Goal: Transaction & Acquisition: Purchase product/service

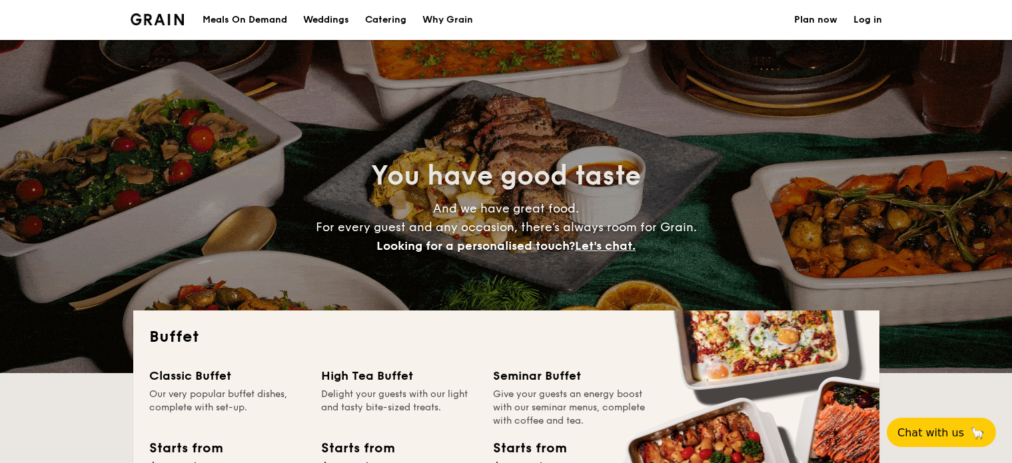
select select
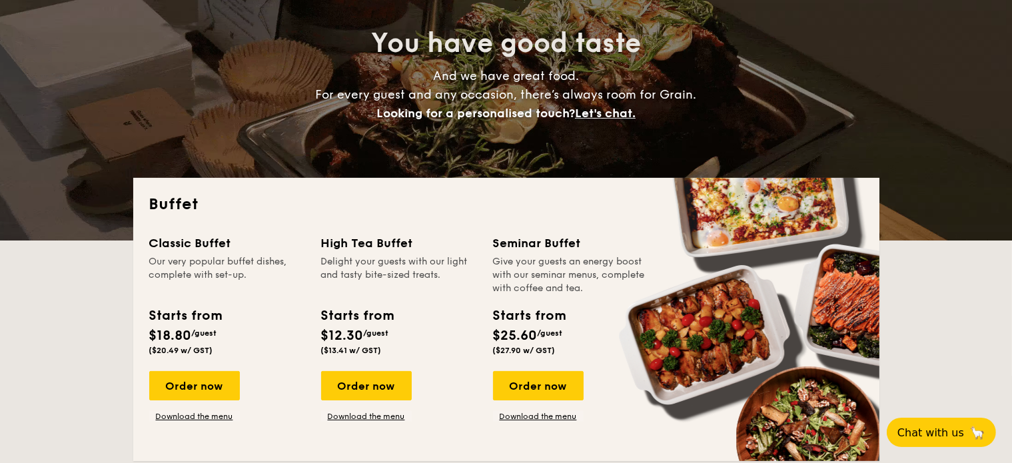
scroll to position [133, 0]
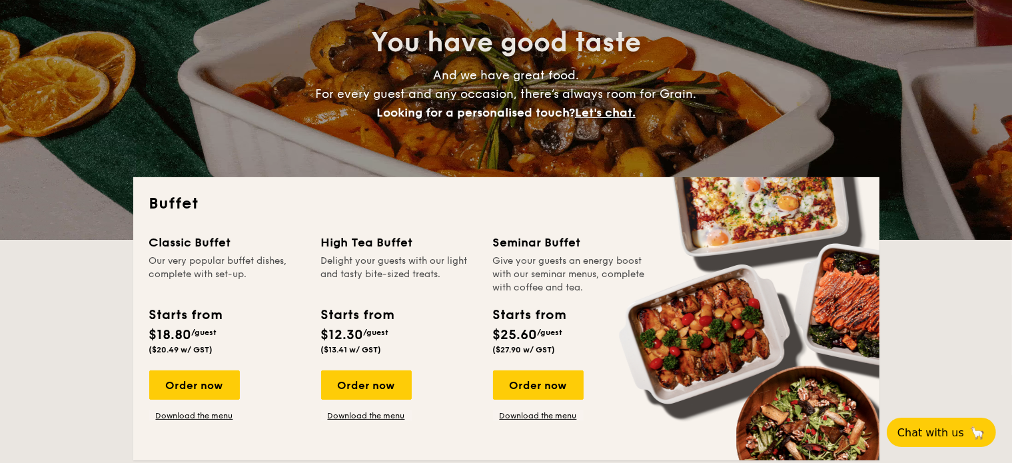
click at [186, 380] on div "Order now" at bounding box center [194, 384] width 91 height 29
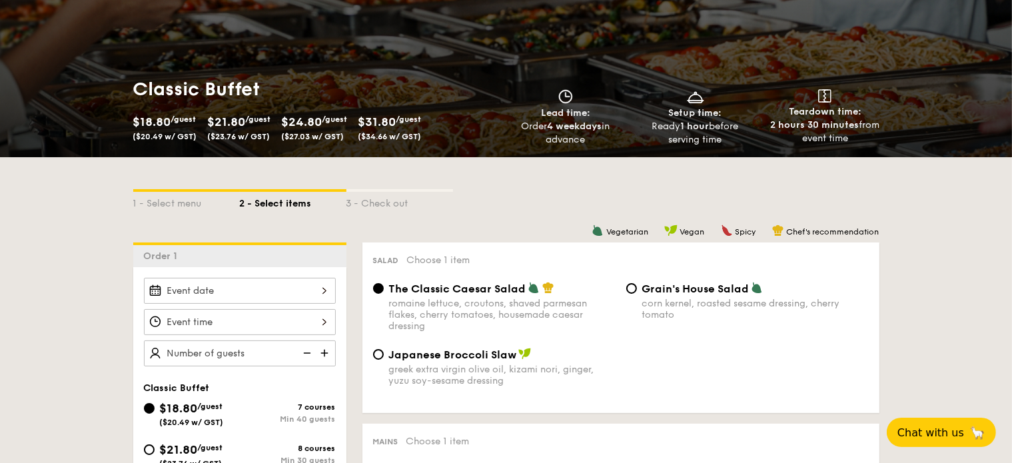
scroll to position [200, 0]
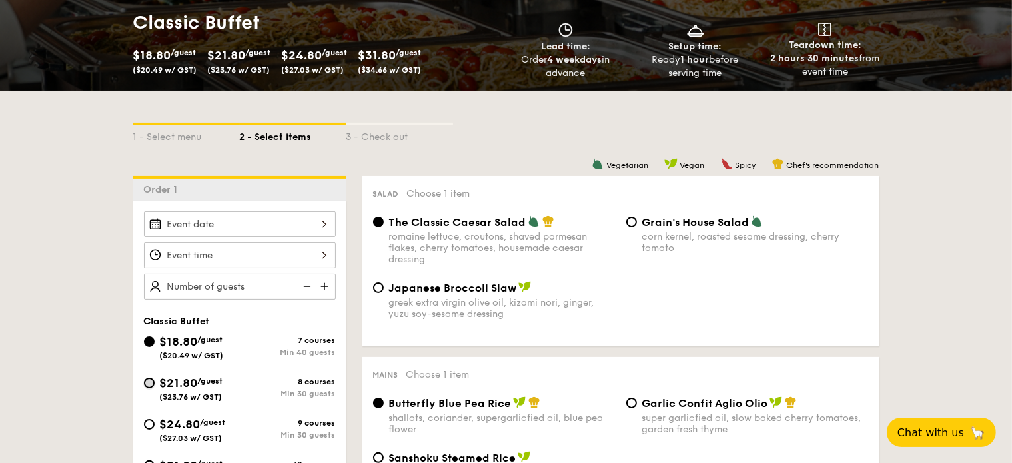
click at [147, 380] on input "$21.80 /guest ($23.76 w/ GST) 8 courses Min 30 guests" at bounding box center [149, 383] width 11 height 11
radio input "true"
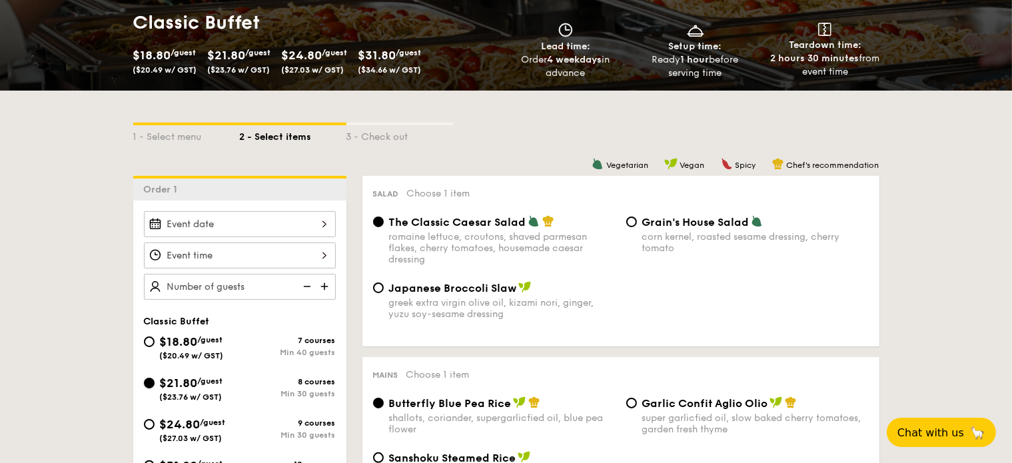
radio input "true"
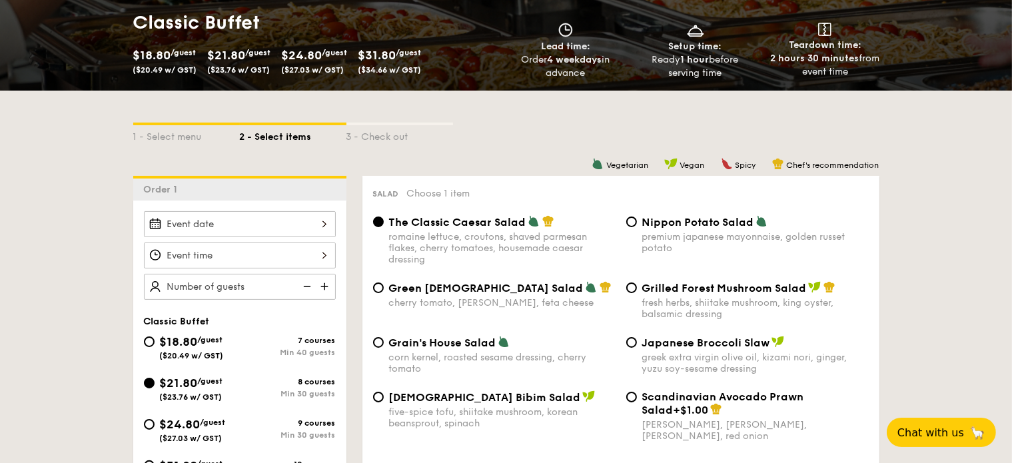
click at [278, 220] on div at bounding box center [240, 224] width 192 height 26
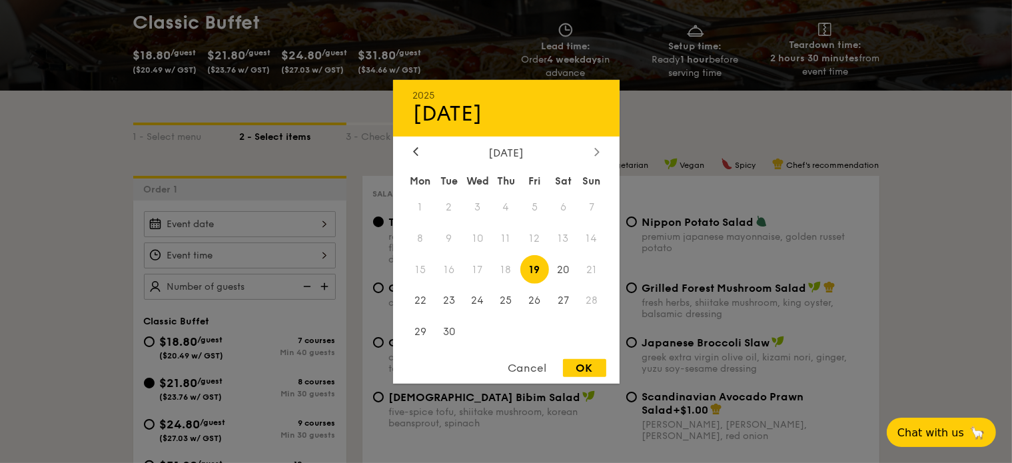
click at [601, 151] on div at bounding box center [597, 152] width 12 height 13
click at [562, 268] on span "18" at bounding box center [563, 269] width 29 height 29
click at [590, 268] on span "19" at bounding box center [591, 269] width 29 height 29
click at [592, 264] on span "19" at bounding box center [591, 269] width 29 height 29
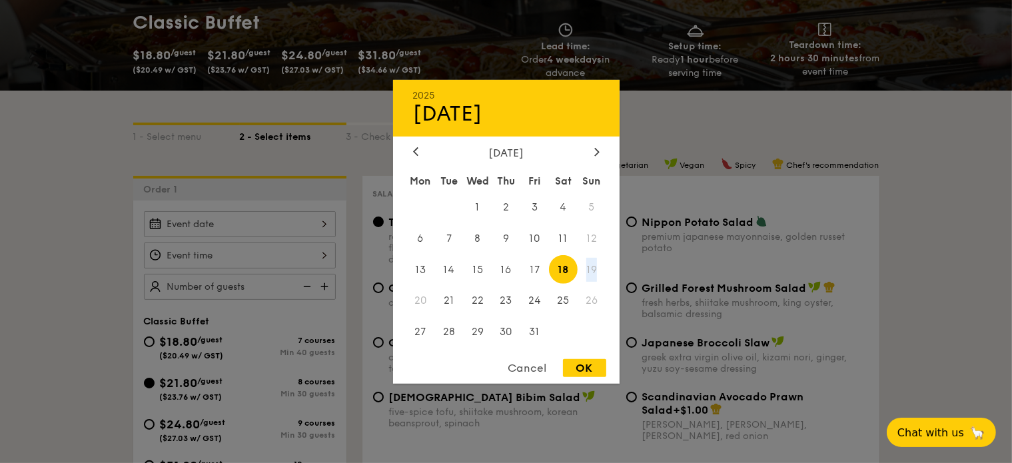
click at [590, 272] on span "19" at bounding box center [591, 269] width 29 height 29
click at [594, 236] on span "12" at bounding box center [591, 238] width 29 height 29
click at [578, 366] on div "OK" at bounding box center [584, 368] width 43 height 18
type input "[DATE]"
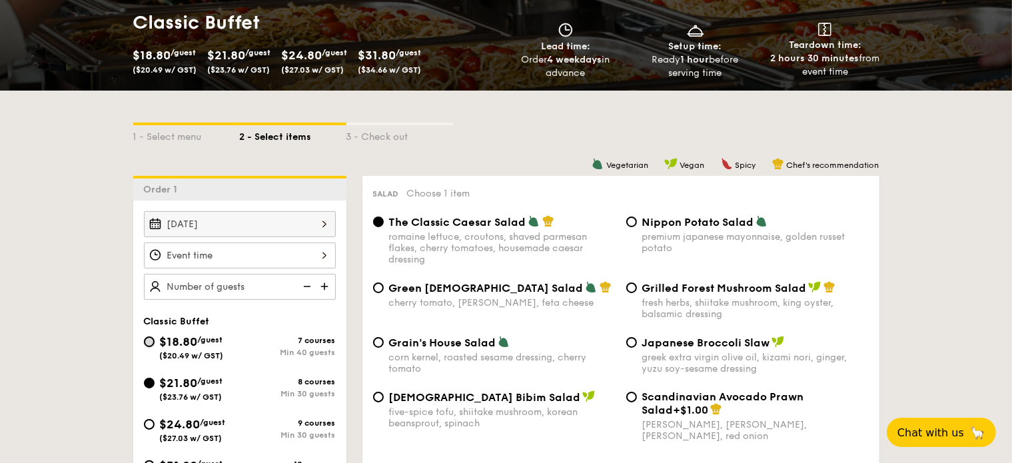
click at [151, 340] on input "$18.80 /guest ($20.49 w/ GST) 7 courses Min 40 guests" at bounding box center [149, 341] width 11 height 11
radio input "true"
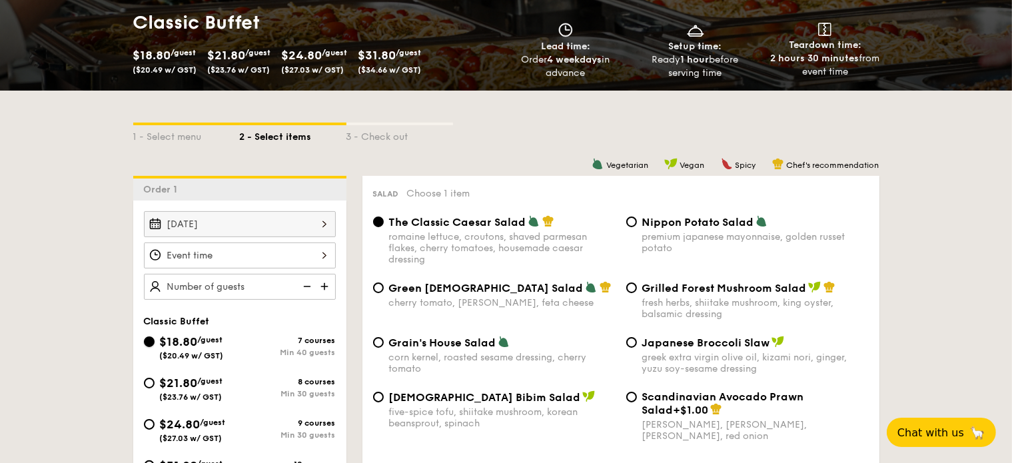
radio input "true"
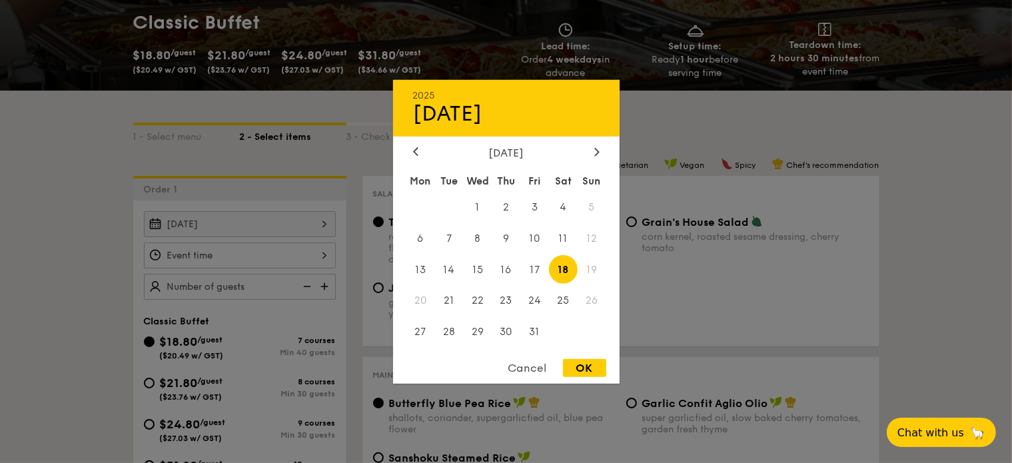
click at [224, 218] on div "[DATE] 2025 Oct [DATE] Tue Wed Thu Fri Sat Sun 1 2 3 4 5 6 7 8 9 10 11 12 13 14…" at bounding box center [240, 224] width 192 height 26
click at [533, 364] on div "Cancel" at bounding box center [527, 368] width 65 height 18
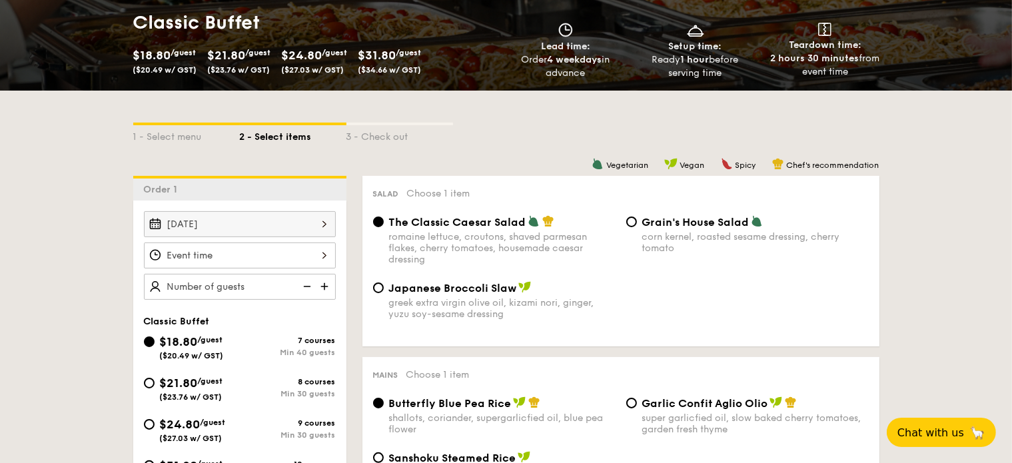
click at [155, 382] on div "$21.80 /guest ($23.76 w/ GST)" at bounding box center [192, 388] width 96 height 28
click at [155, 382] on input "$21.80 /guest ($23.76 w/ GST) 8 courses Min 30 guests" at bounding box center [149, 383] width 11 height 11
radio input "true"
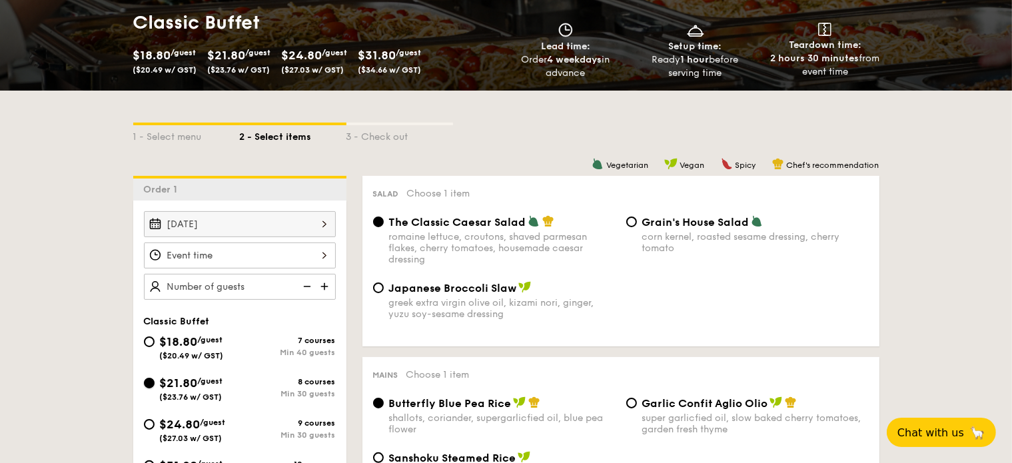
radio input "true"
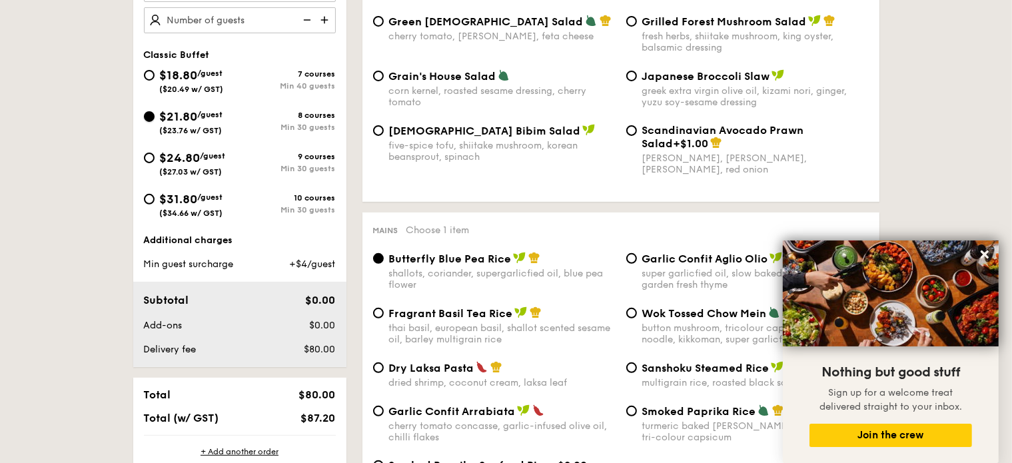
scroll to position [266, 0]
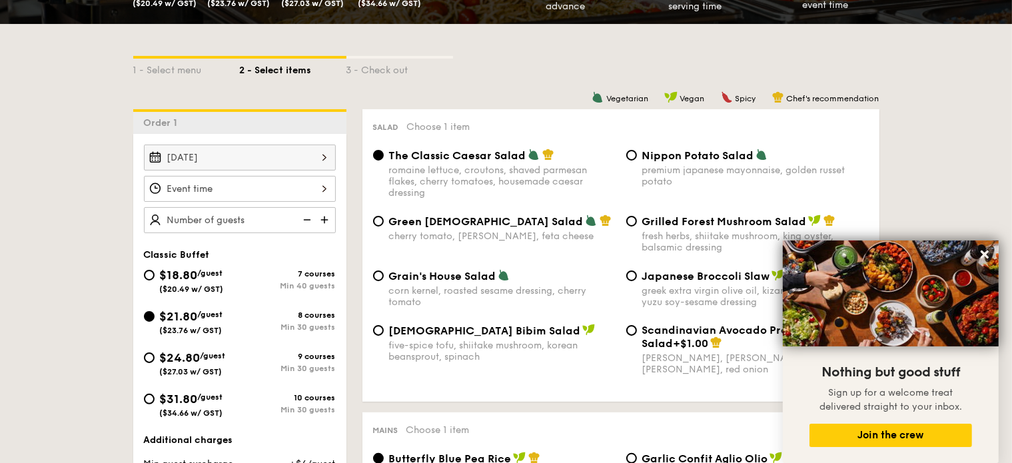
click at [258, 147] on div "[DATE]" at bounding box center [240, 158] width 192 height 26
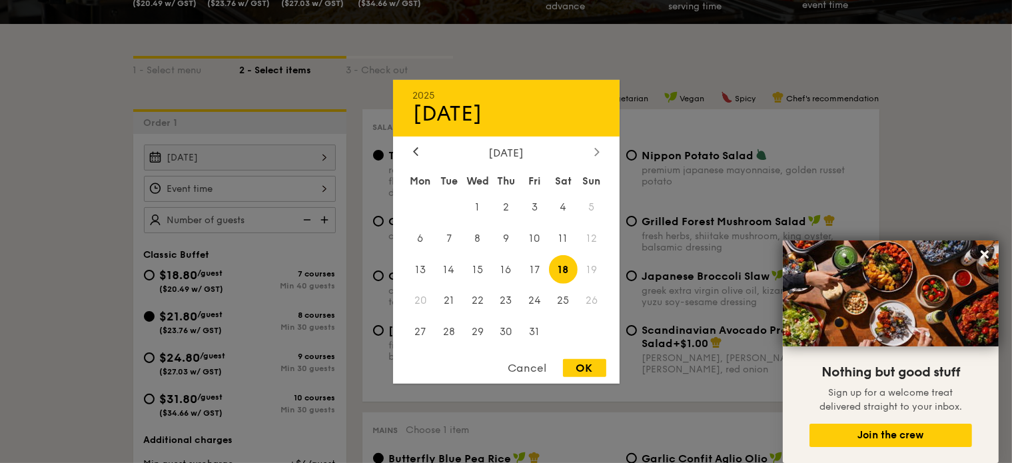
click at [599, 152] on div at bounding box center [597, 152] width 12 height 13
click at [593, 146] on div at bounding box center [597, 152] width 12 height 13
click at [418, 146] on div at bounding box center [416, 152] width 12 height 13
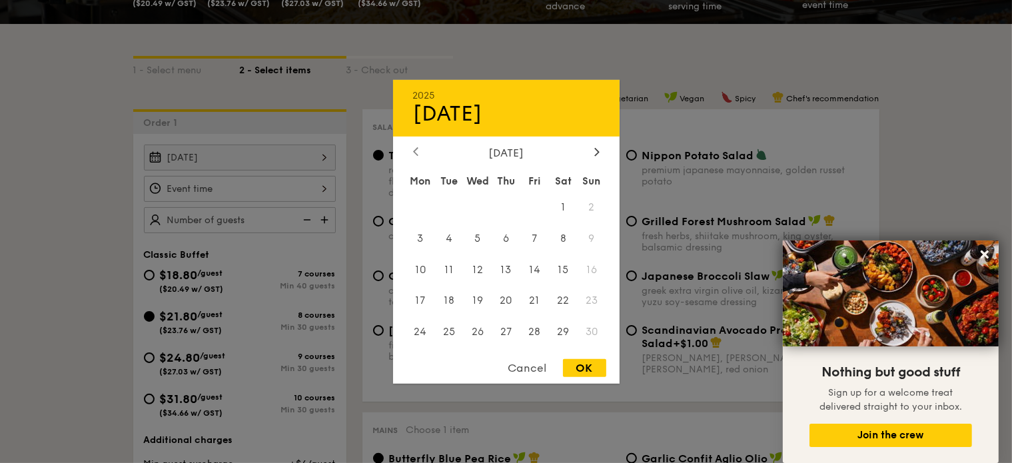
click at [418, 146] on div at bounding box center [416, 152] width 12 height 13
click at [559, 268] on span "18" at bounding box center [563, 269] width 29 height 29
click at [591, 364] on div "OK" at bounding box center [584, 368] width 43 height 18
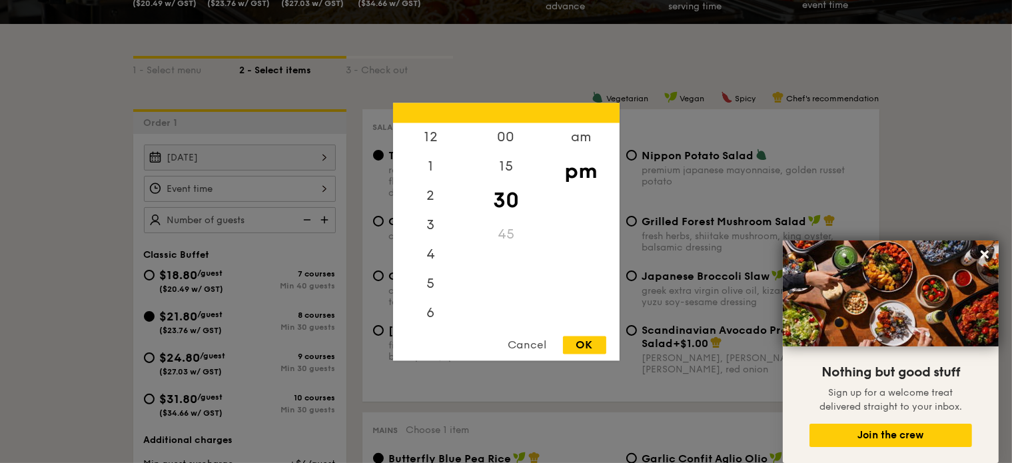
click at [259, 181] on div "12 1 2 3 4 5 6 7 8 9 10 11 00 15 30 45 am pm Cancel OK" at bounding box center [240, 189] width 192 height 26
click at [438, 262] on div "6" at bounding box center [430, 259] width 75 height 39
click at [570, 344] on div "OK" at bounding box center [584, 345] width 43 height 18
type input "6:30PM"
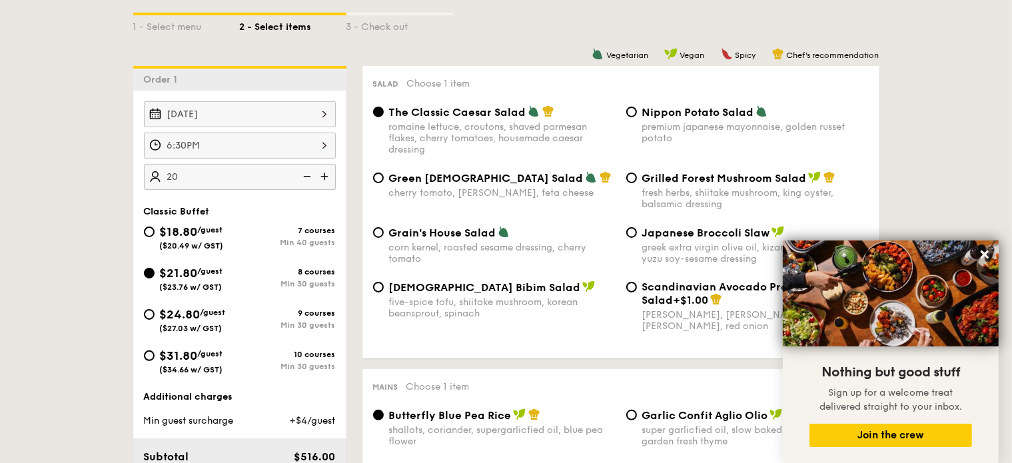
scroll to position [333, 0]
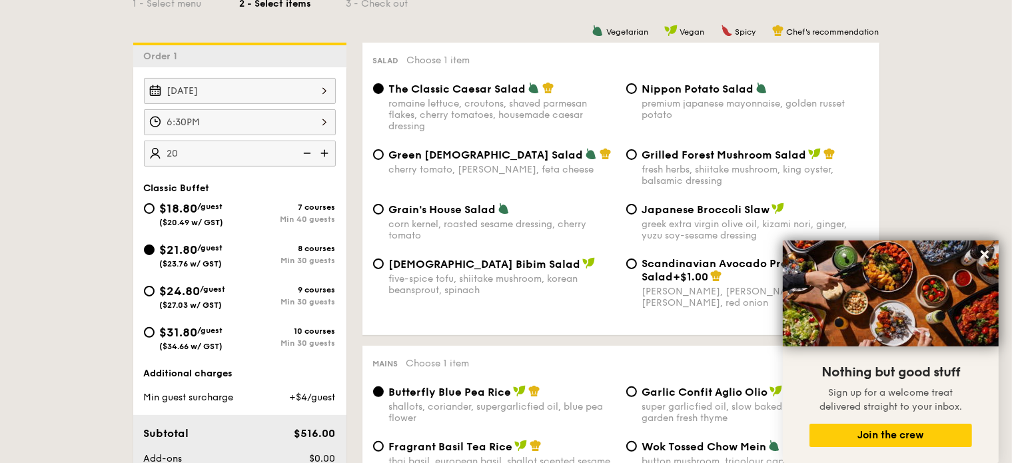
drag, startPoint x: 183, startPoint y: 151, endPoint x: 159, endPoint y: 149, distance: 24.7
click at [159, 149] on input "20" at bounding box center [240, 154] width 192 height 26
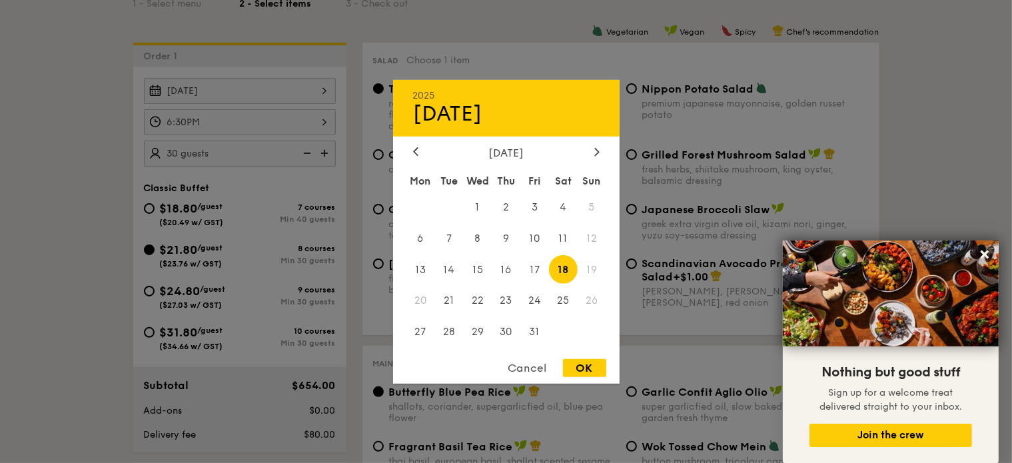
click at [212, 90] on div "[DATE] 2025 Oct [DATE] Tue Wed Thu Fri Sat Sun 1 2 3 4 5 6 7 8 9 10 11 12 13 14…" at bounding box center [240, 91] width 192 height 26
click at [212, 90] on div at bounding box center [506, 231] width 1012 height 463
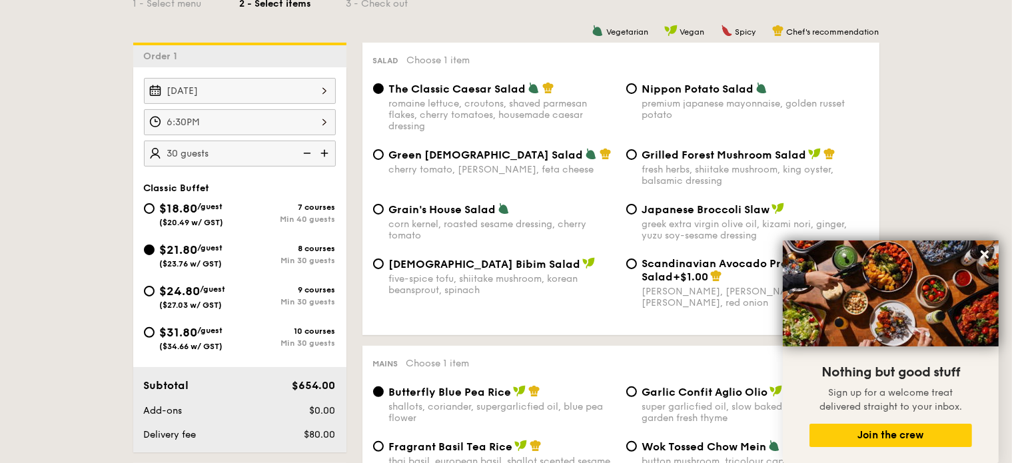
click at [866, 148] on div "The Classic Caesar Salad romaine lettuce, croutons, shaved parmesan flakes, che…" at bounding box center [621, 115] width 506 height 66
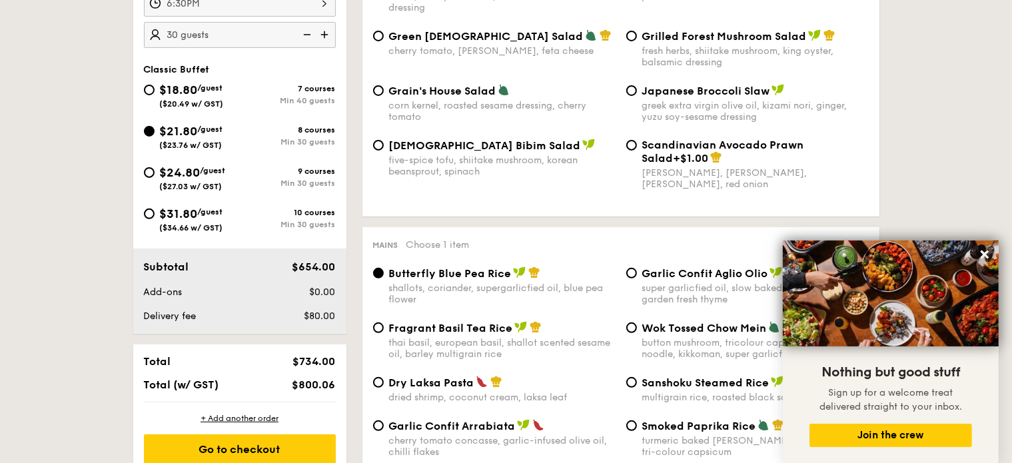
scroll to position [466, 0]
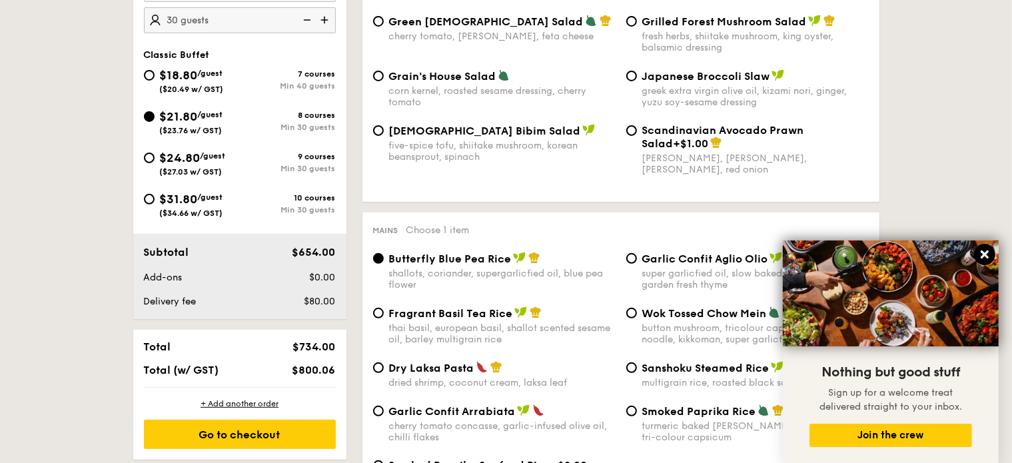
click at [986, 259] on icon at bounding box center [984, 254] width 12 height 12
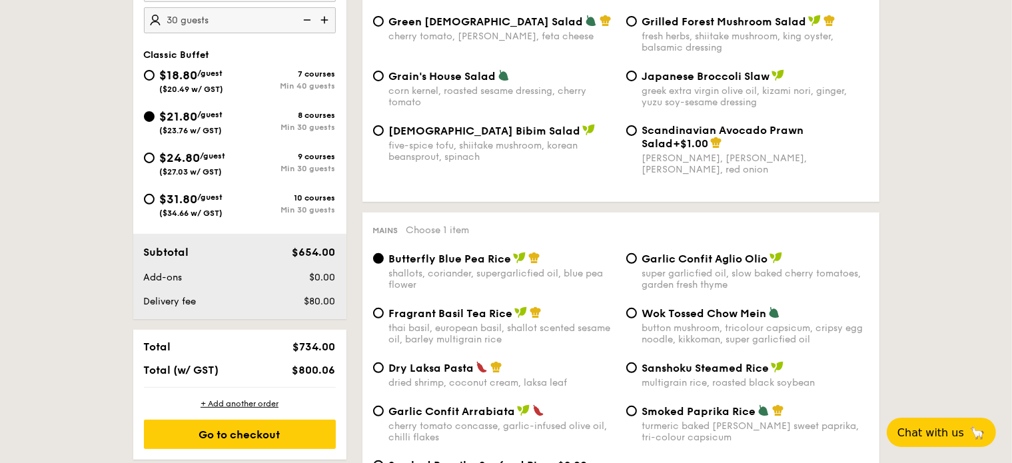
click at [304, 21] on img at bounding box center [306, 19] width 20 height 25
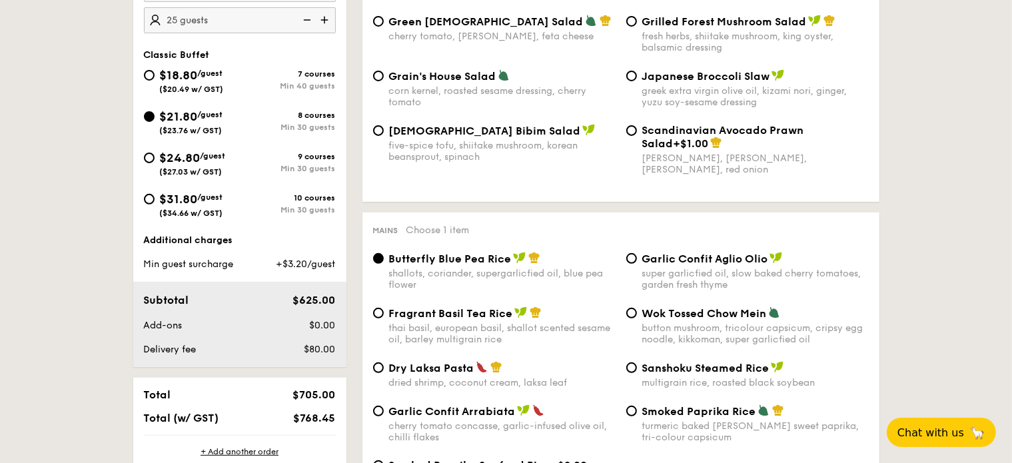
drag, startPoint x: 149, startPoint y: 260, endPoint x: 280, endPoint y: 274, distance: 131.2
click at [280, 274] on div "Additional charges Min guest surcharge +$3.20/guest Subtotal $625.00 Add-ons $0…" at bounding box center [239, 300] width 213 height 133
click at [317, 258] on span "+$3.20/guest" at bounding box center [305, 263] width 59 height 11
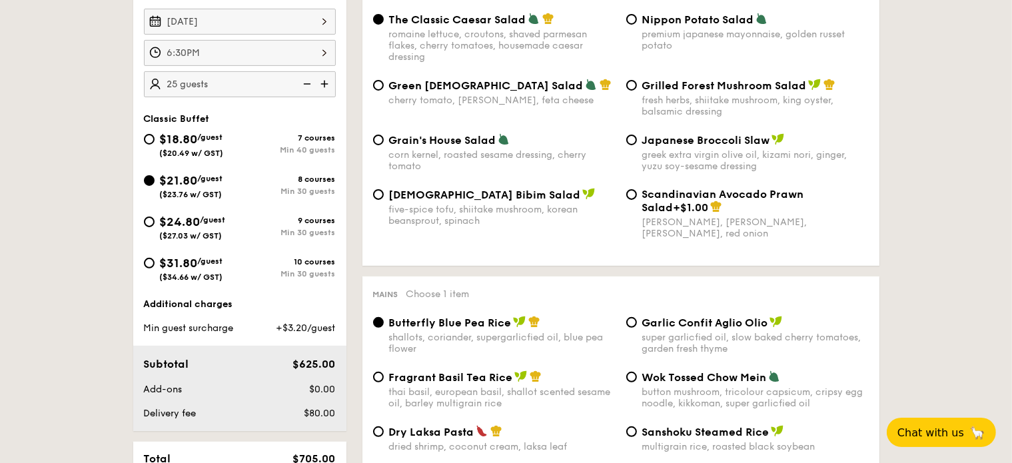
scroll to position [333, 0]
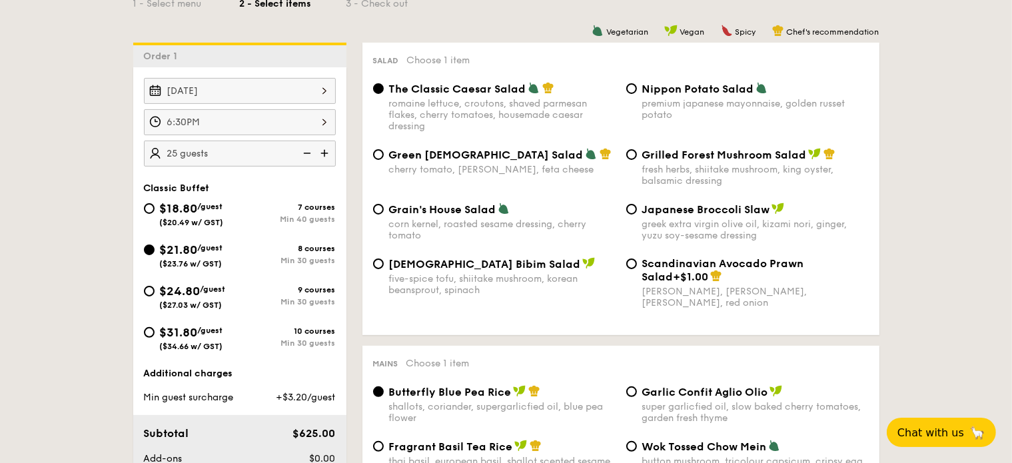
click at [328, 154] on img at bounding box center [326, 153] width 20 height 25
type input "30 guests"
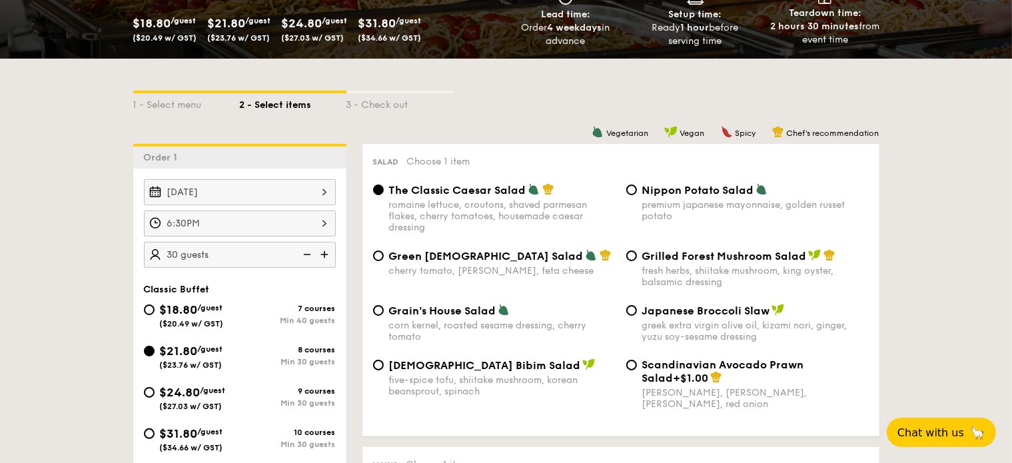
scroll to position [200, 0]
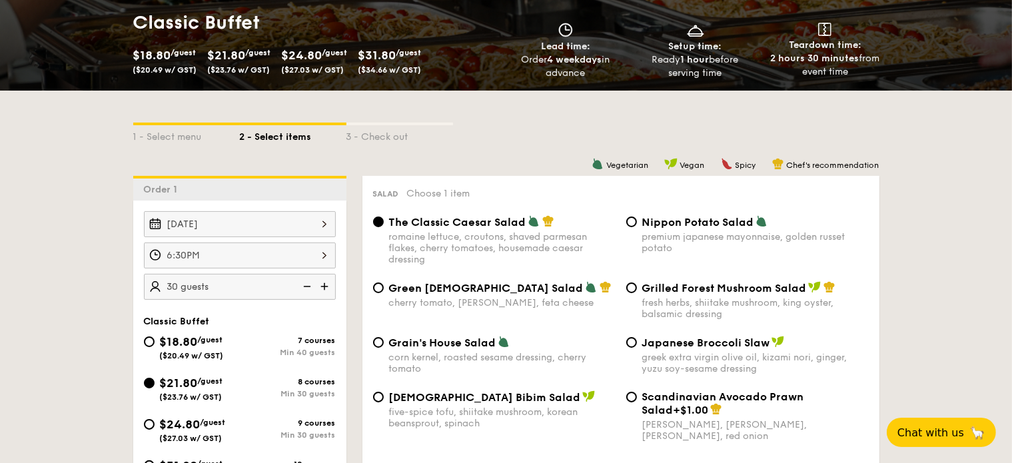
drag, startPoint x: 939, startPoint y: 267, endPoint x: 932, endPoint y: 269, distance: 7.0
